Goal: Task Accomplishment & Management: Manage account settings

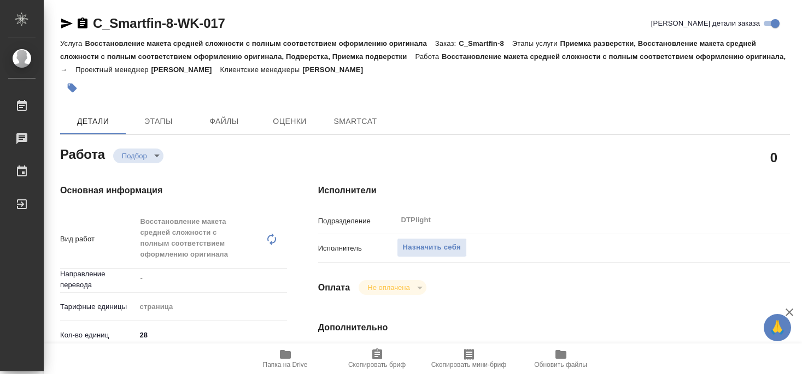
type textarea "x"
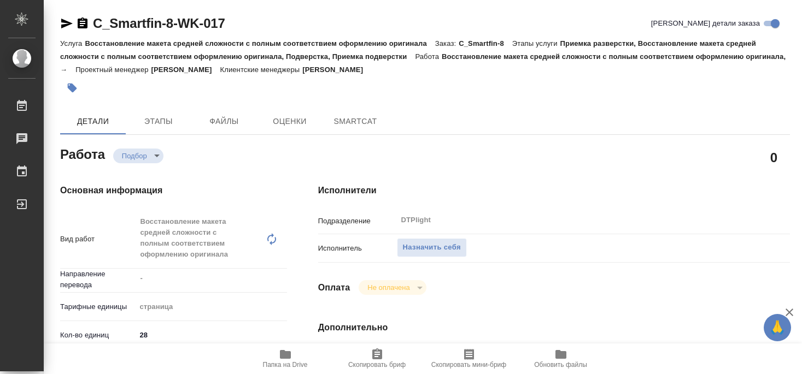
type textarea "x"
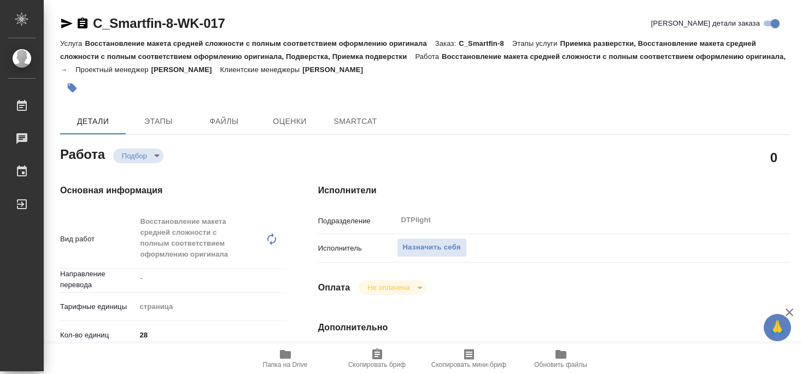
type textarea "x"
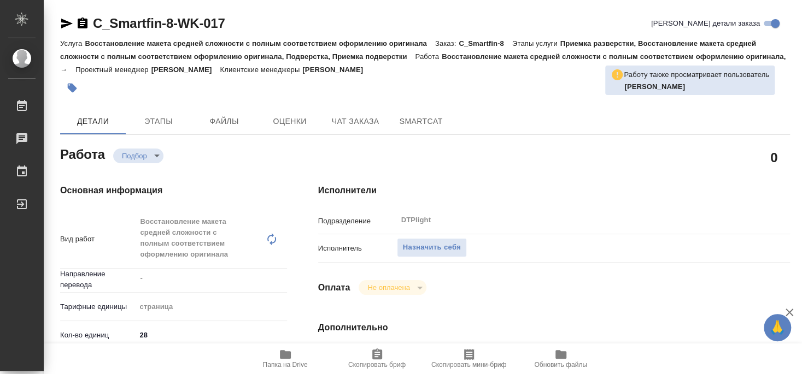
type textarea "x"
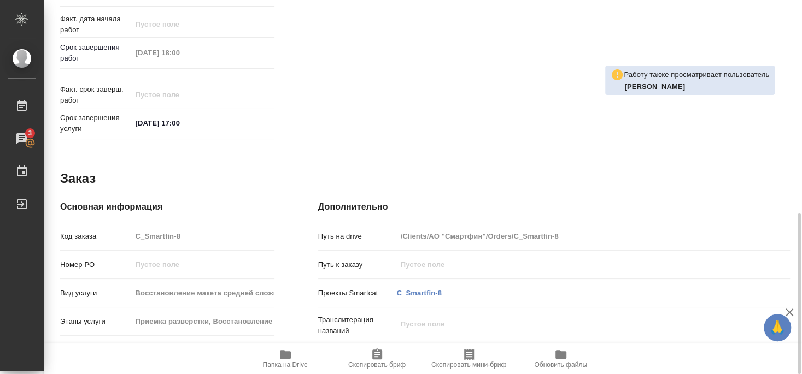
scroll to position [201, 0]
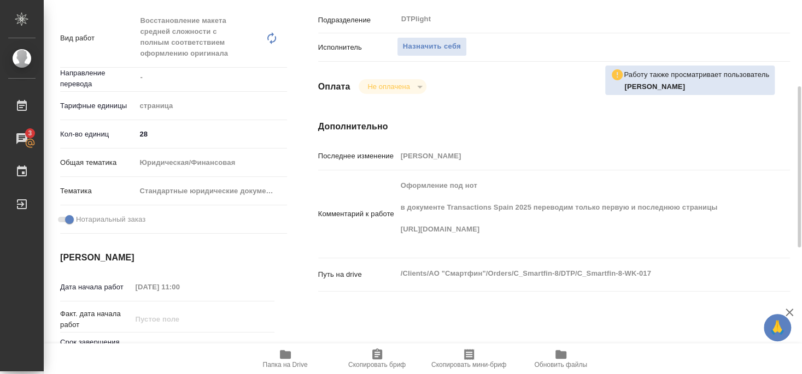
click at [290, 360] on icon "button" at bounding box center [285, 354] width 13 height 13
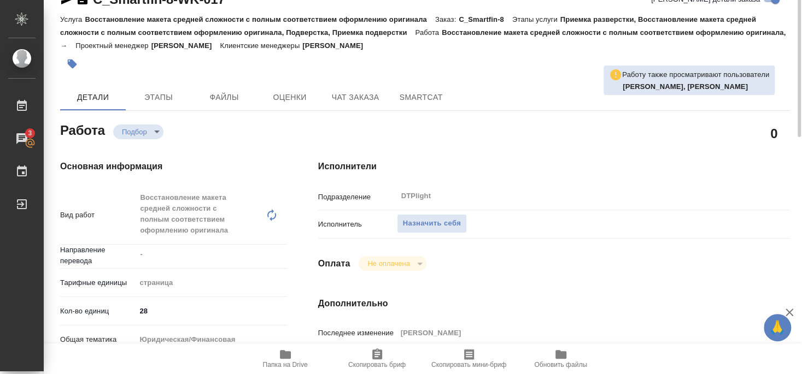
scroll to position [0, 0]
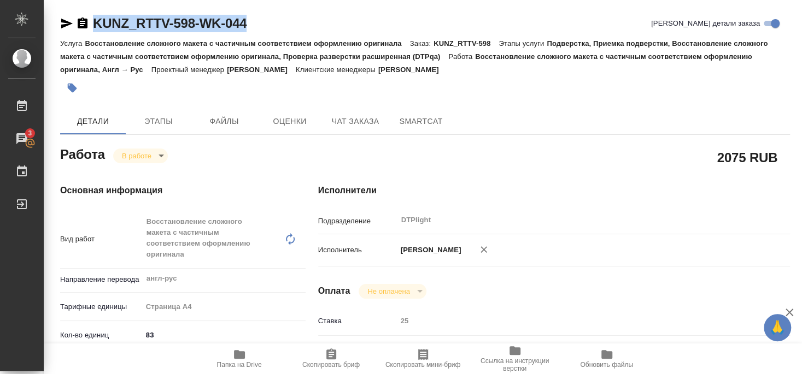
drag, startPoint x: 92, startPoint y: 34, endPoint x: 256, endPoint y: 20, distance: 164.6
click at [256, 20] on div "KUNZ_RTTV-598-WK-044 Кратко детали заказа" at bounding box center [425, 26] width 730 height 22
copy link "KUNZ_RTTV-598-WK-044"
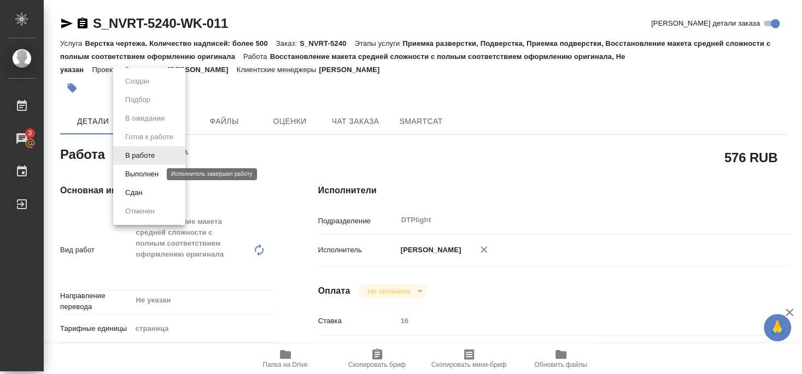
click at [144, 173] on button "Выполнен" at bounding box center [142, 174] width 40 height 12
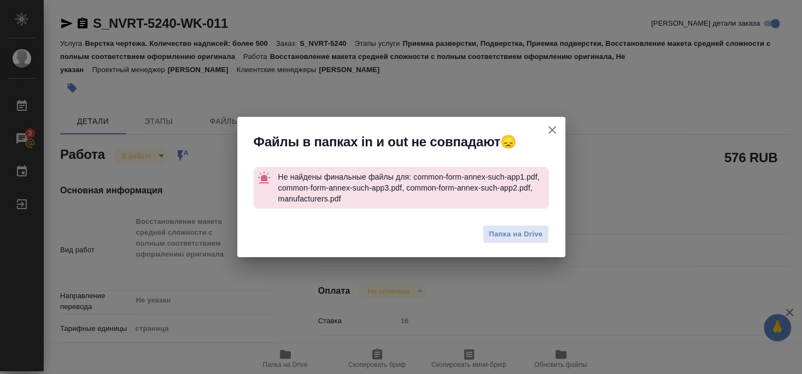
type textarea "x"
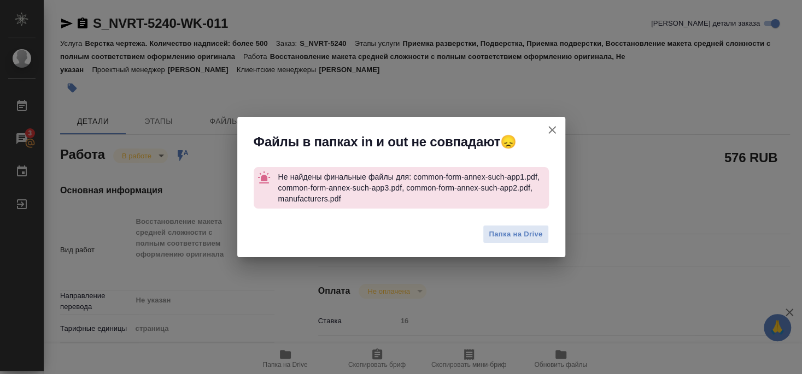
click at [553, 130] on icon "button" at bounding box center [551, 130] width 13 height 13
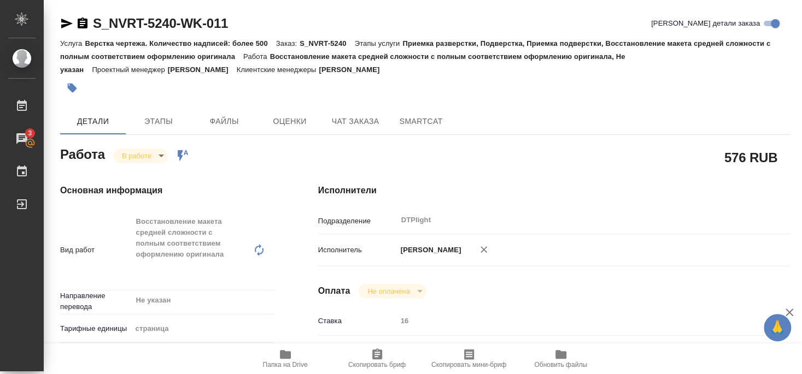
type textarea "x"
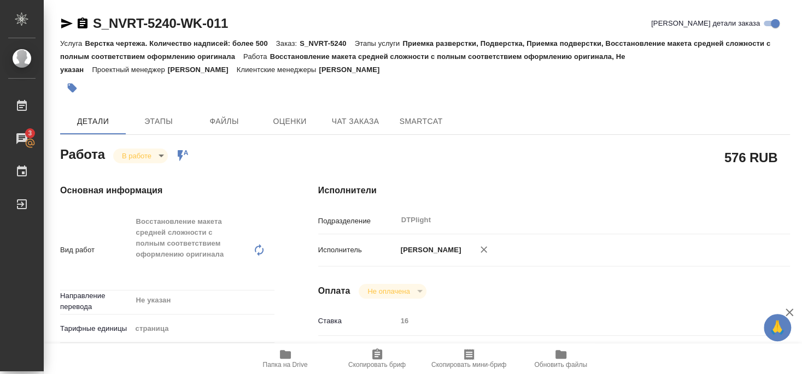
type textarea "x"
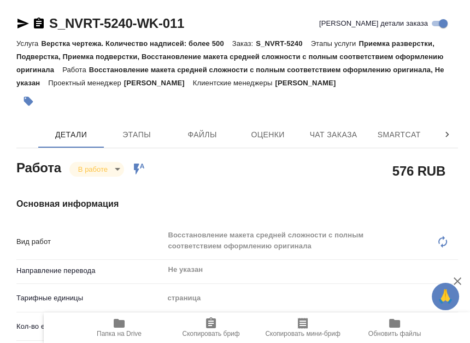
type textarea "x"
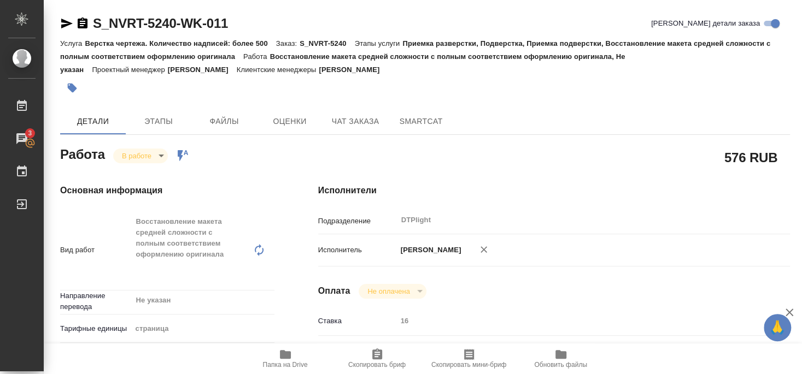
type textarea "x"
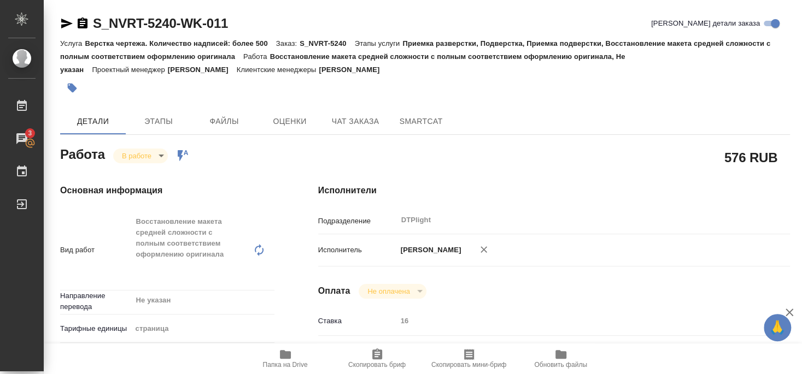
type textarea "x"
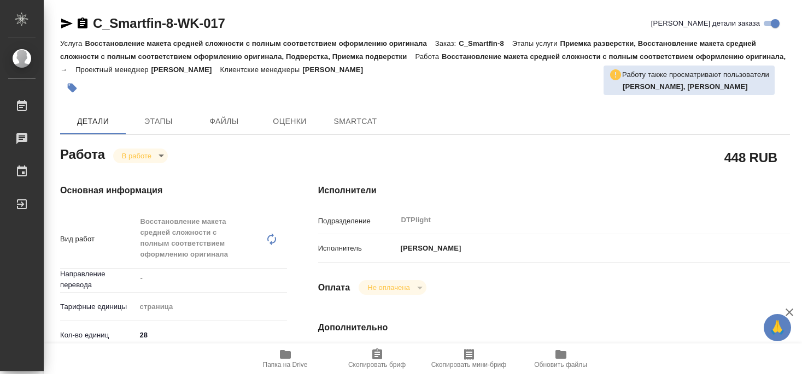
type textarea "x"
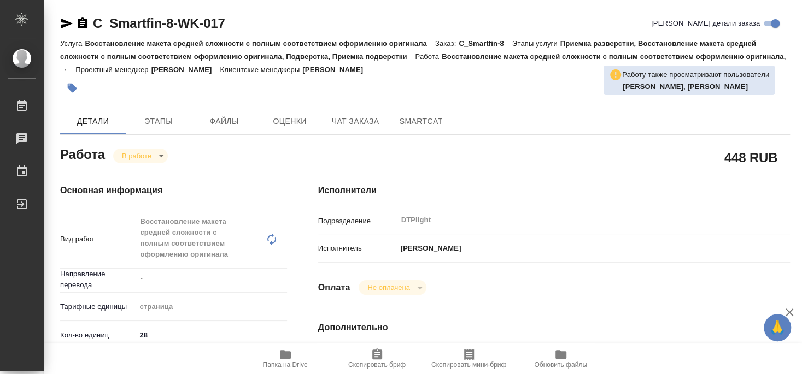
type textarea "x"
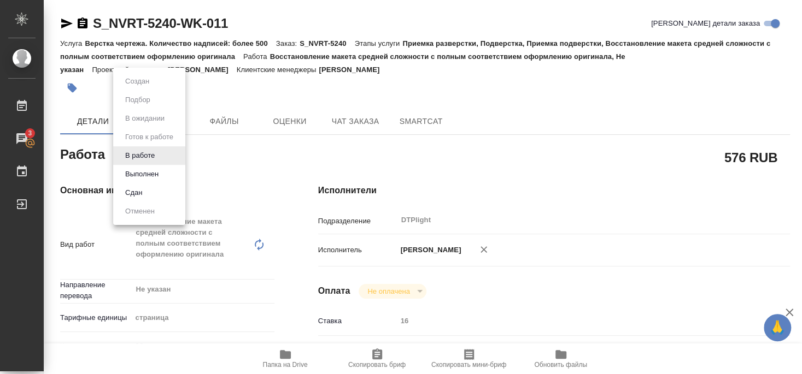
click at [246, 95] on div at bounding box center [401, 187] width 802 height 374
click at [142, 174] on button "Выполнен" at bounding box center [142, 174] width 40 height 12
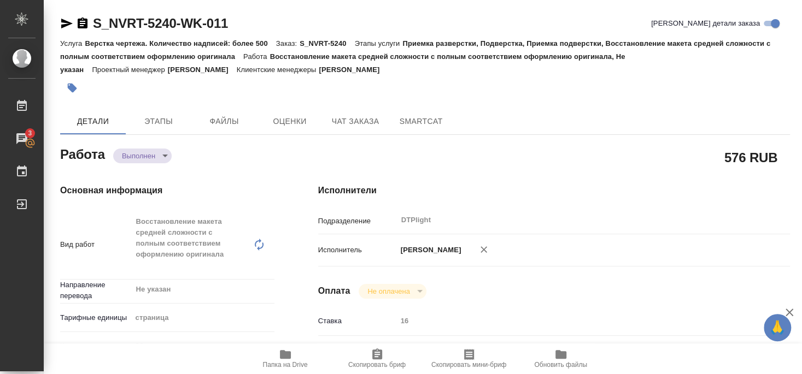
type textarea "x"
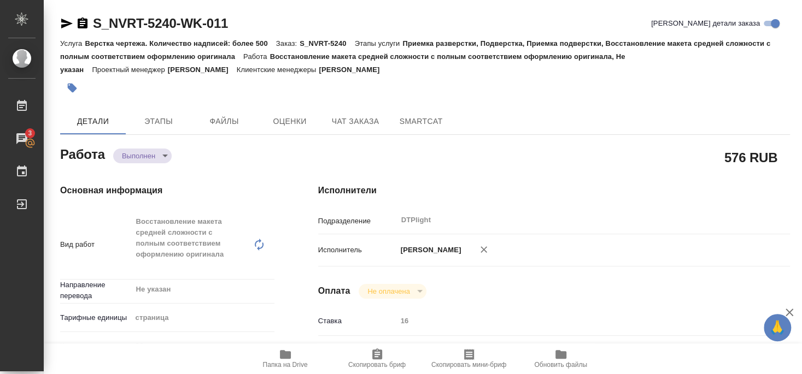
type textarea "x"
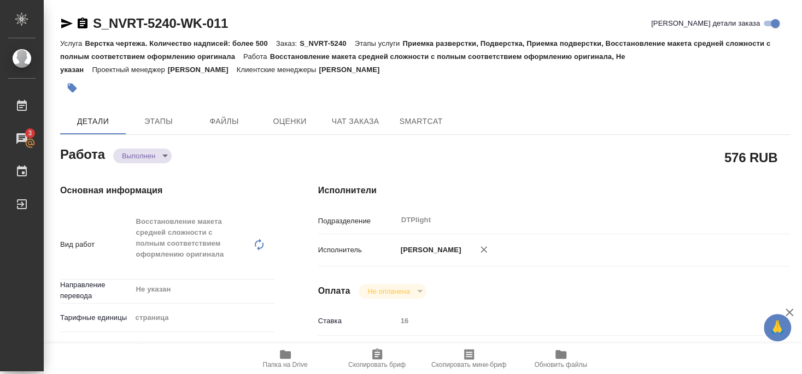
type textarea "x"
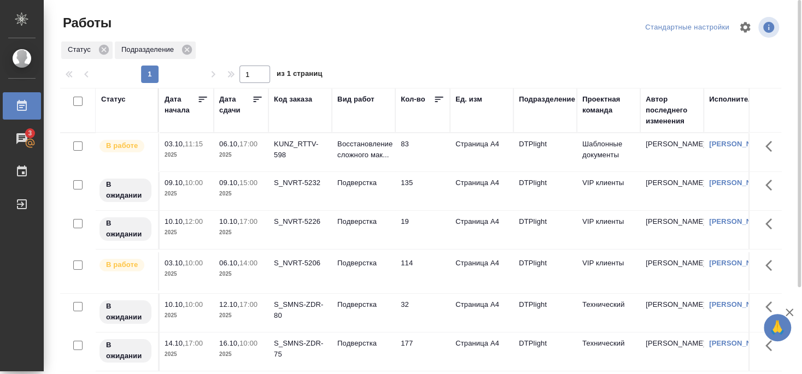
click at [293, 267] on div "S_NVRT-5206" at bounding box center [300, 263] width 52 height 11
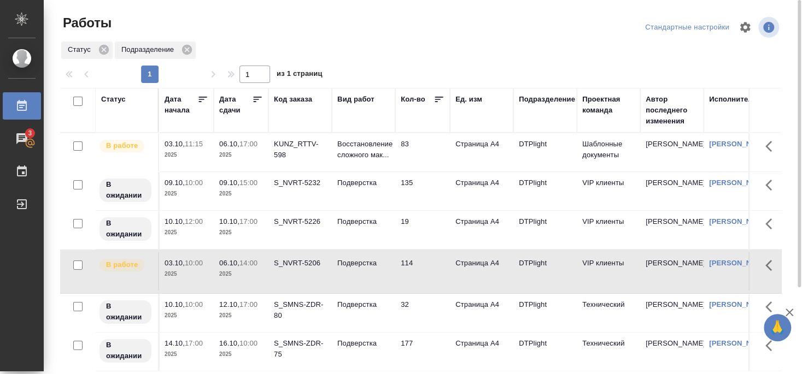
click at [301, 266] on div "S_NVRT-5206" at bounding box center [300, 263] width 52 height 11
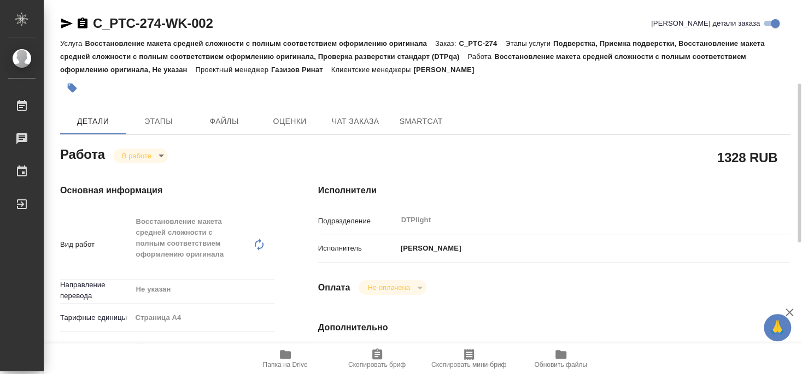
scroll to position [177, 0]
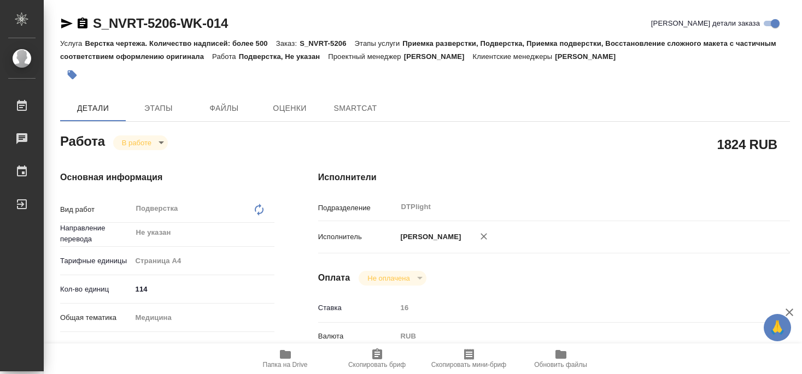
type textarea "x"
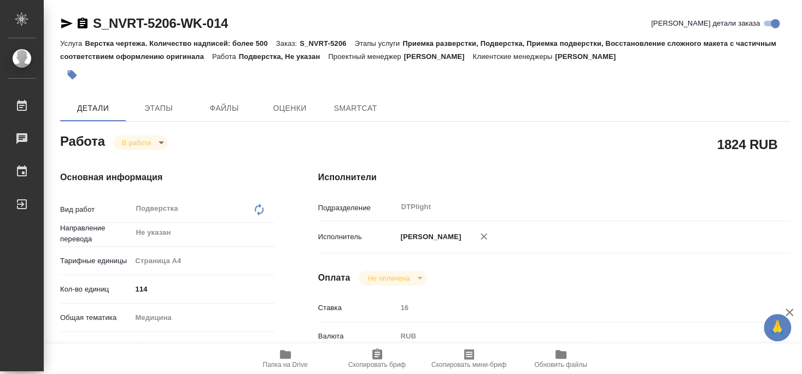
type textarea "x"
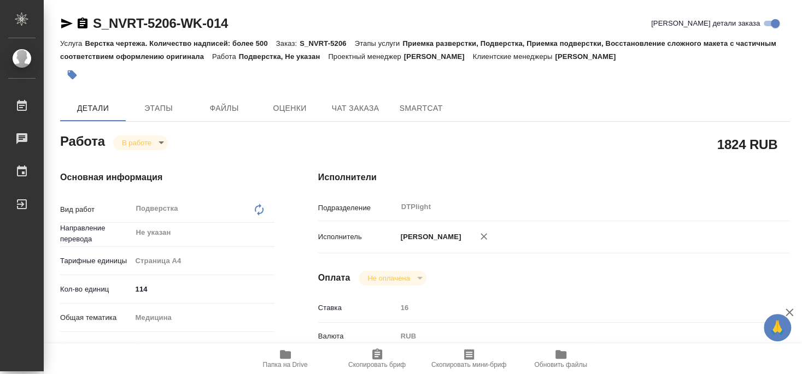
type textarea "x"
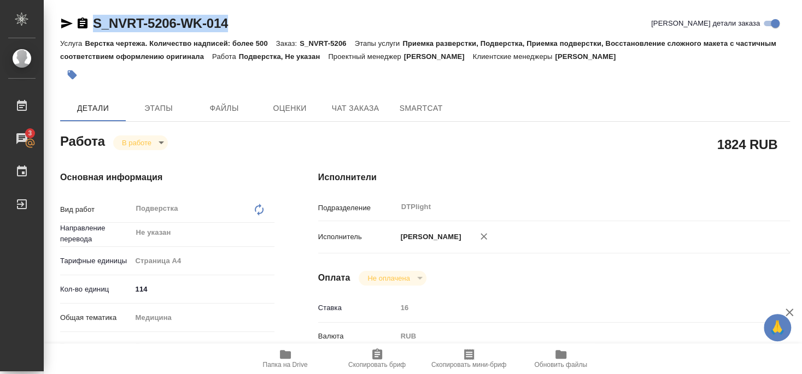
drag, startPoint x: 93, startPoint y: 34, endPoint x: 250, endPoint y: 34, distance: 156.3
click at [250, 34] on div "S_NVRT-5206-WK-014 Кратко детали заказа" at bounding box center [425, 26] width 730 height 22
copy link "S_NVRT-5206-WK-014"
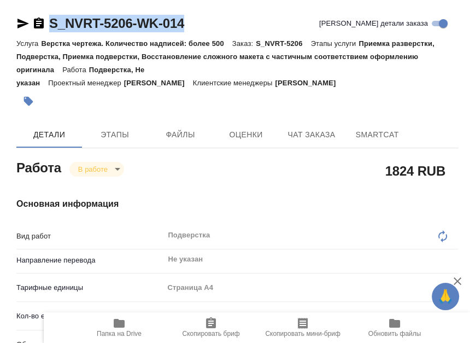
type textarea "x"
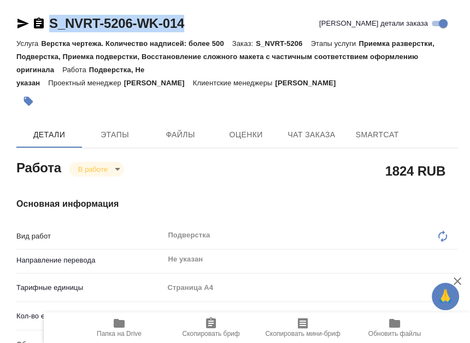
click at [218, 197] on h4 "Основная информация" at bounding box center [237, 203] width 442 height 13
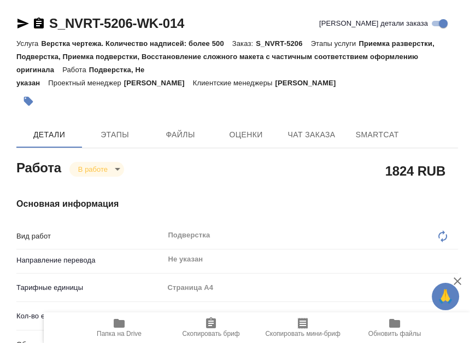
type textarea "x"
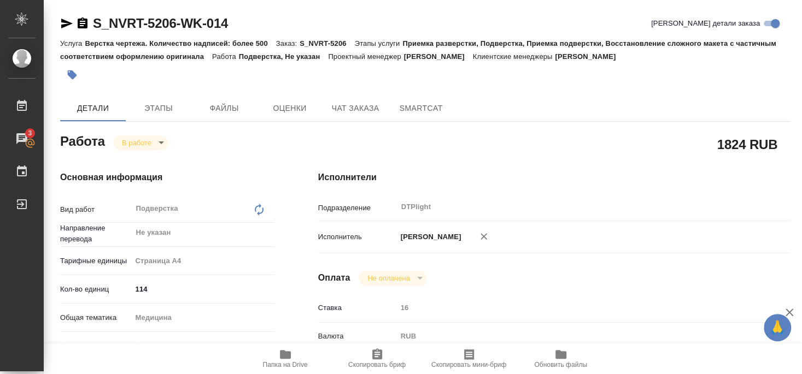
type textarea "x"
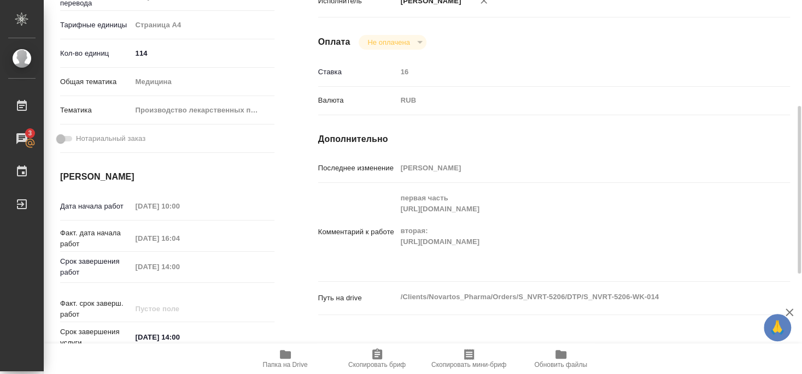
scroll to position [295, 0]
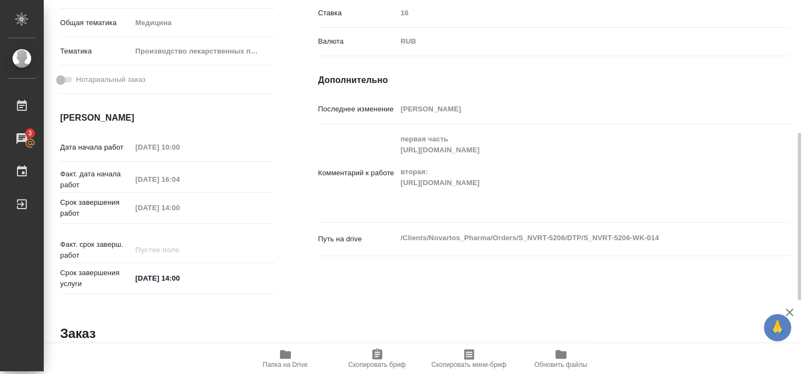
click at [283, 363] on span "Папка на Drive" at bounding box center [285, 365] width 45 height 8
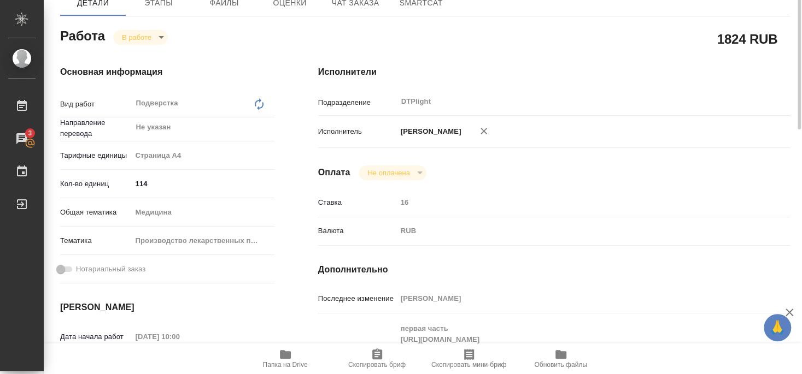
scroll to position [0, 0]
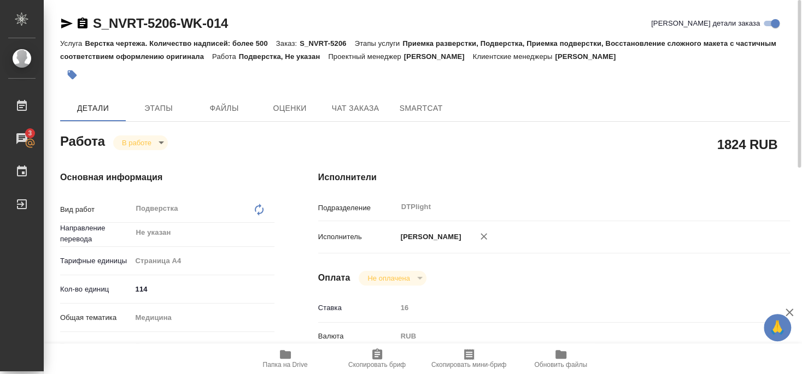
type textarea "x"
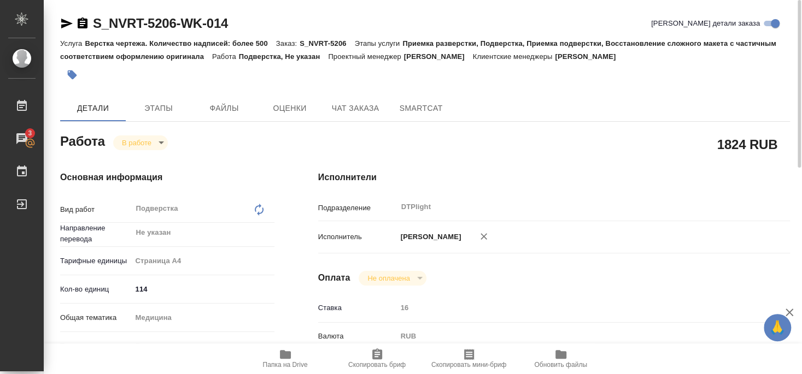
type textarea "x"
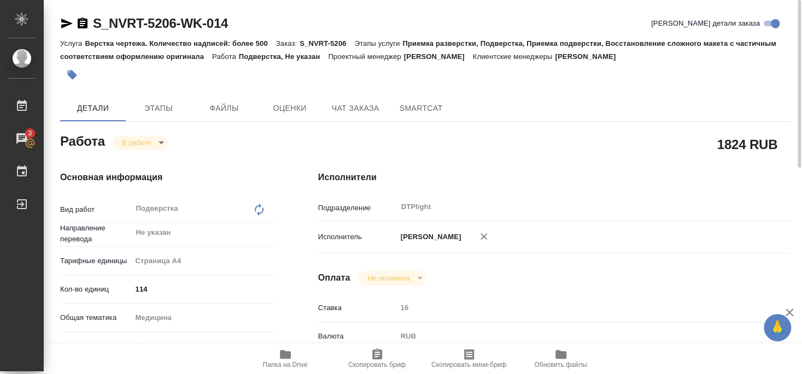
type textarea "x"
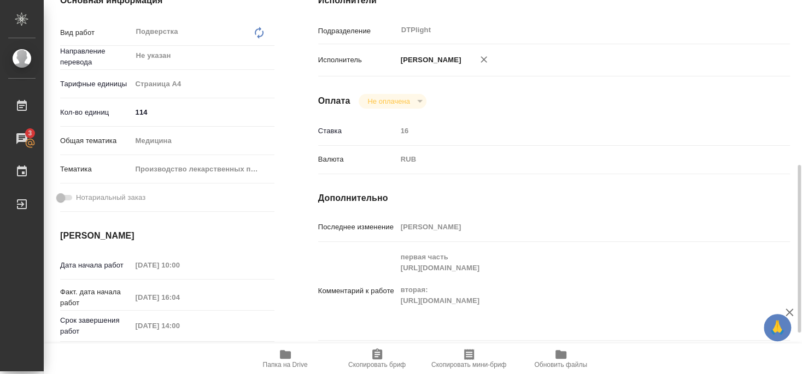
scroll to position [236, 0]
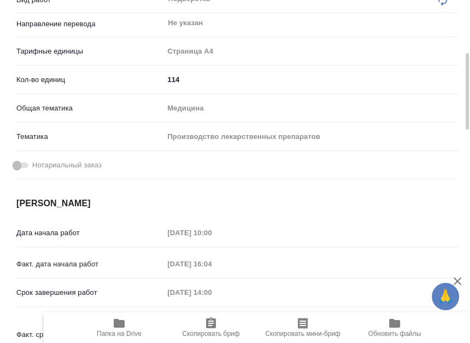
type textarea "x"
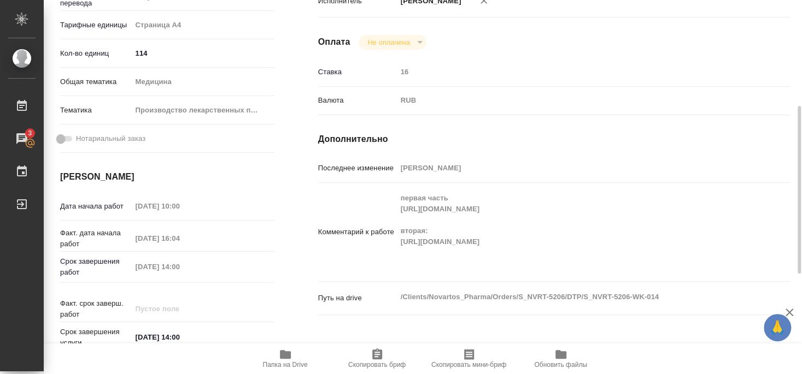
type textarea "x"
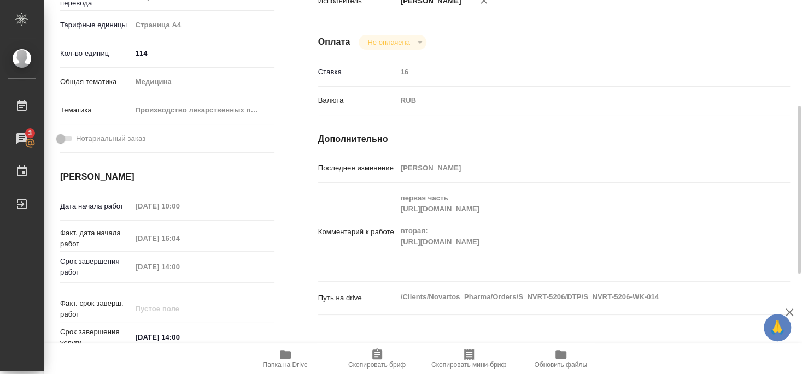
type textarea "x"
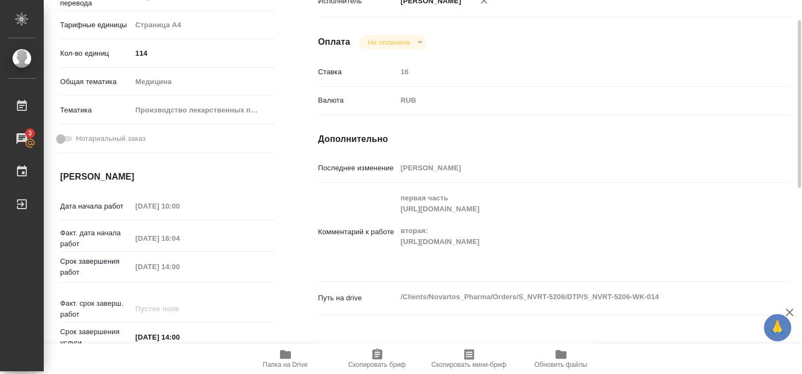
scroll to position [0, 0]
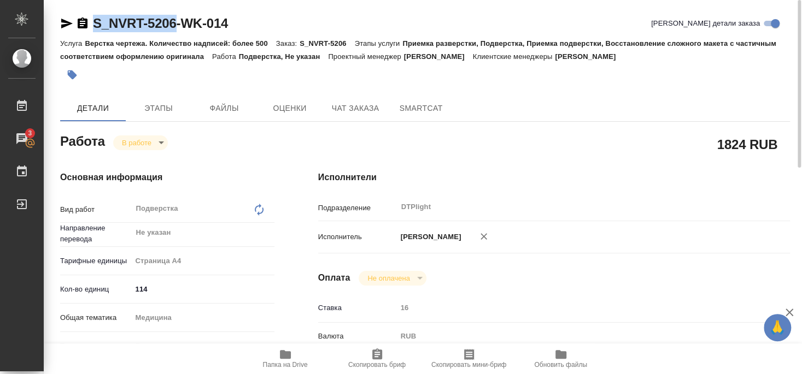
drag, startPoint x: 92, startPoint y: 34, endPoint x: 175, endPoint y: 30, distance: 83.7
copy link "S_NVRT-5206"
